Goal: Task Accomplishment & Management: Use online tool/utility

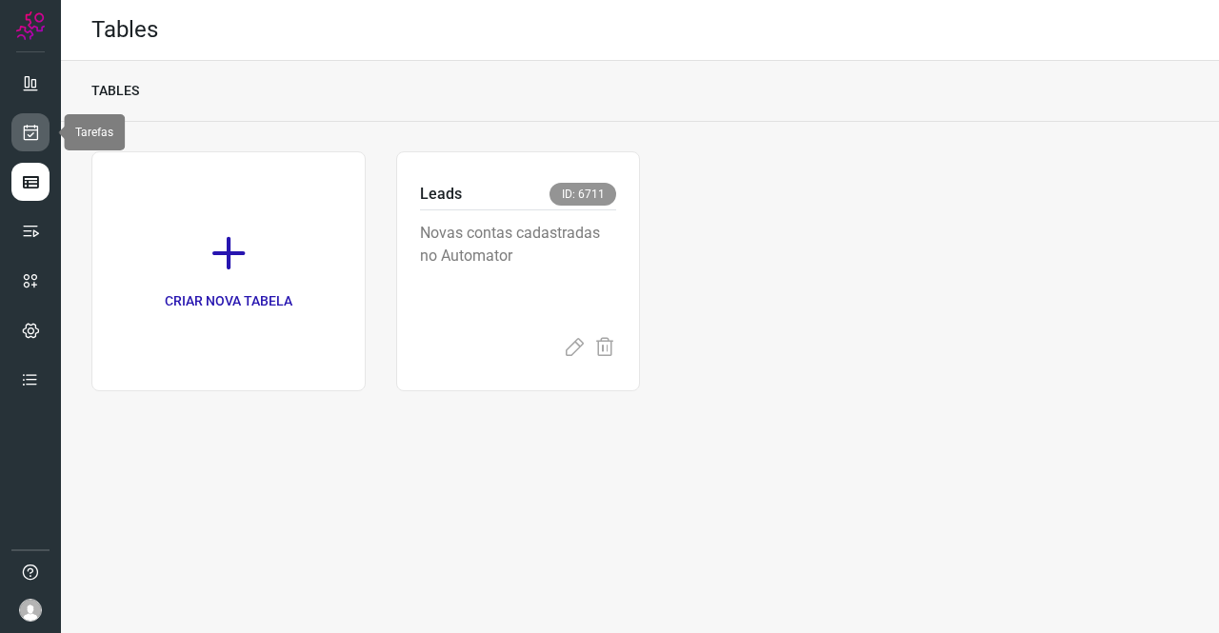
click at [40, 131] on link at bounding box center [30, 132] width 38 height 38
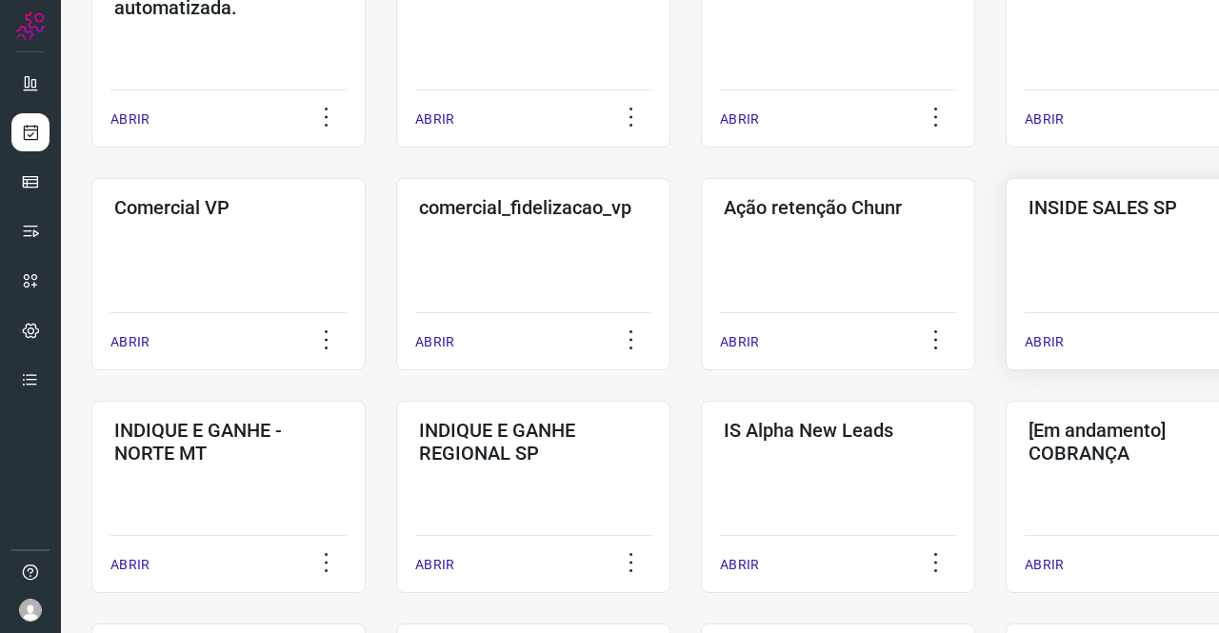
scroll to position [492, 0]
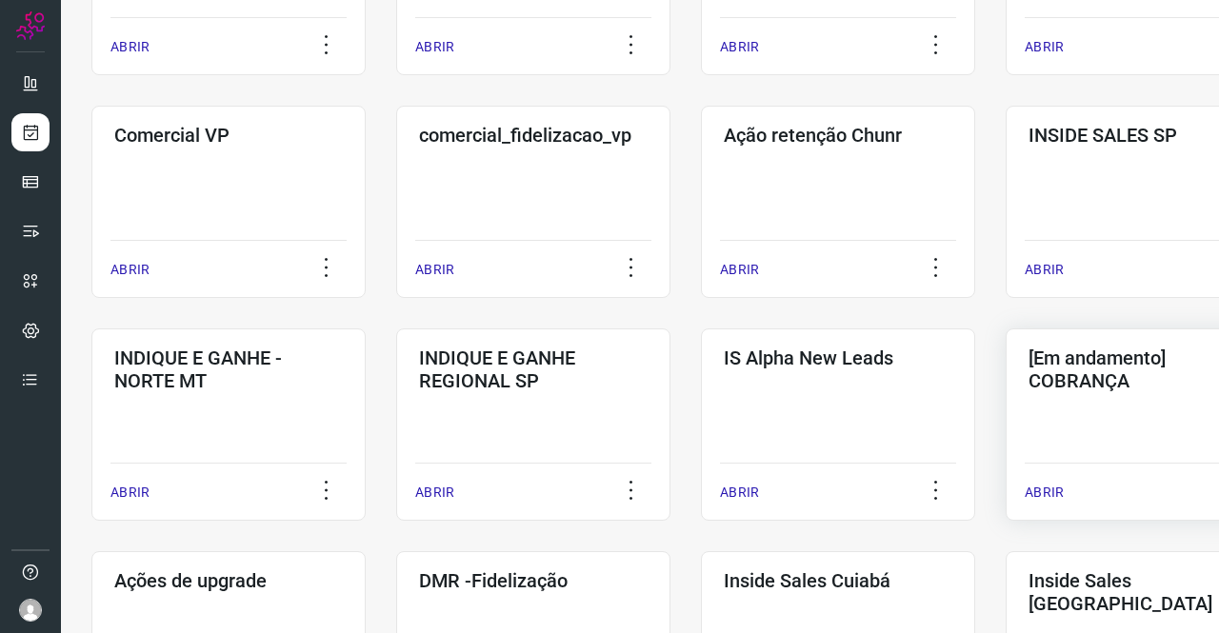
click at [1143, 398] on div "[Em andamento] COBRANÇA ABRIR" at bounding box center [1143, 425] width 274 height 192
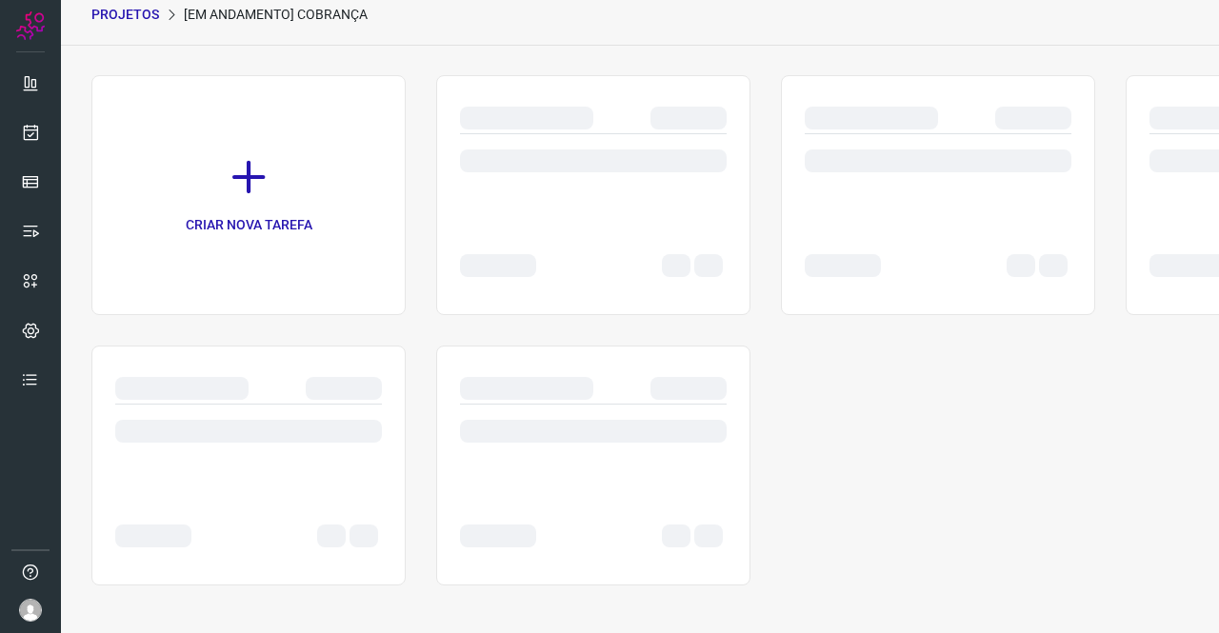
scroll to position [76, 0]
click at [1073, 432] on div "CRIAR NOVA TAREFA" at bounding box center [639, 330] width 1097 height 511
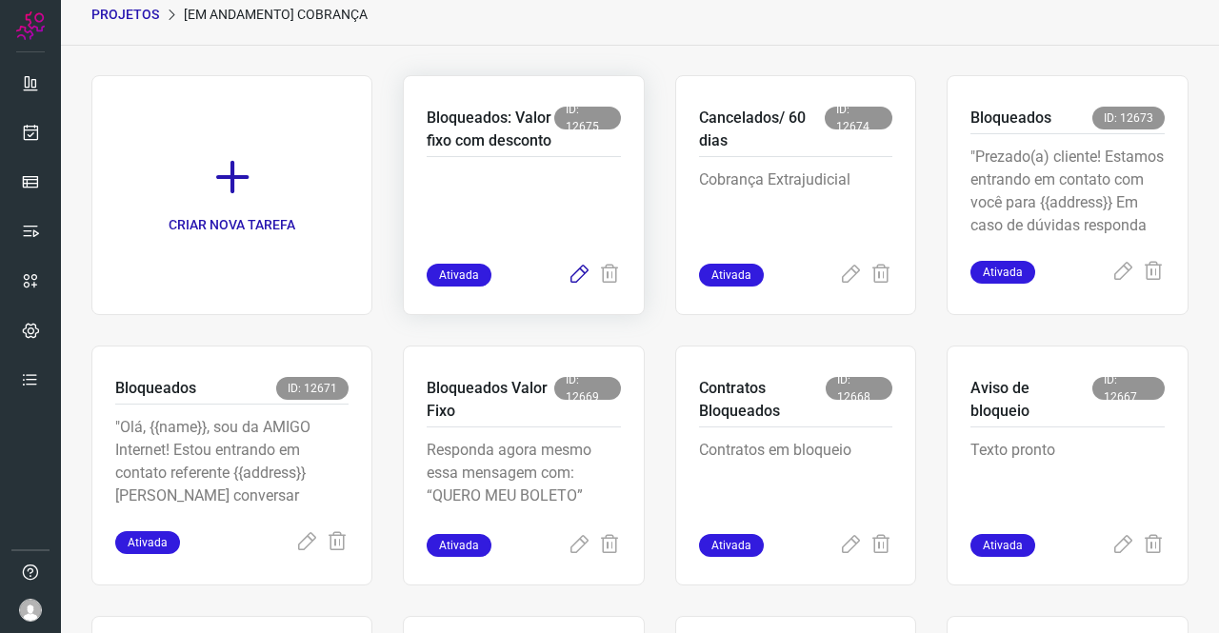
click at [569, 287] on icon at bounding box center [579, 275] width 23 height 23
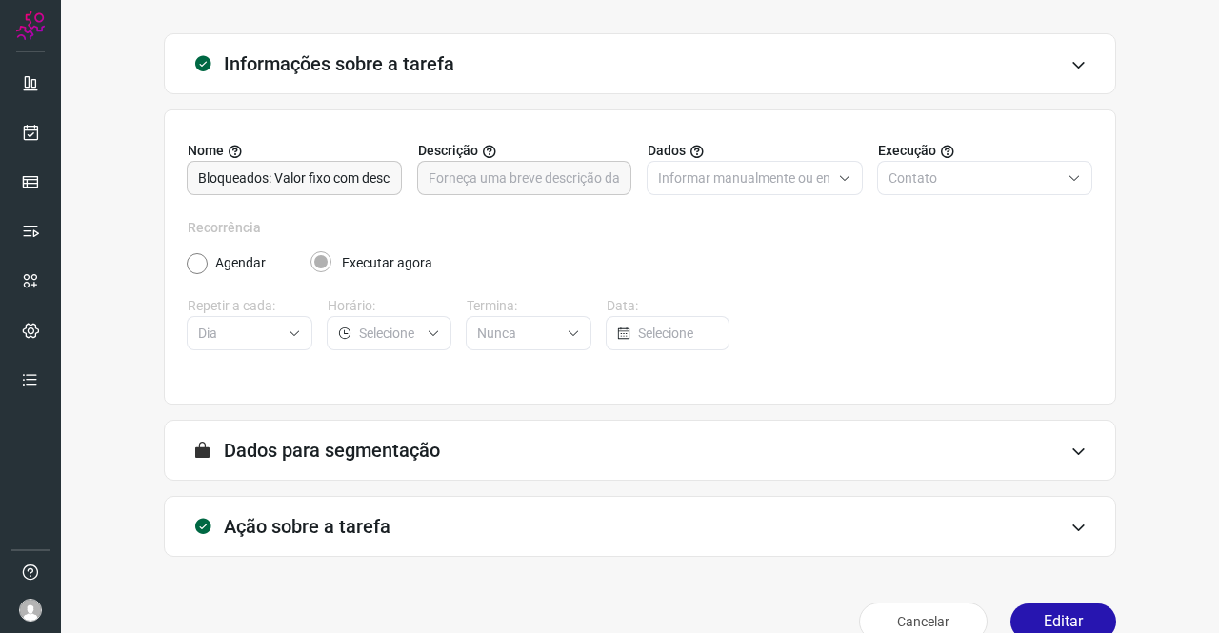
scroll to position [110, 0]
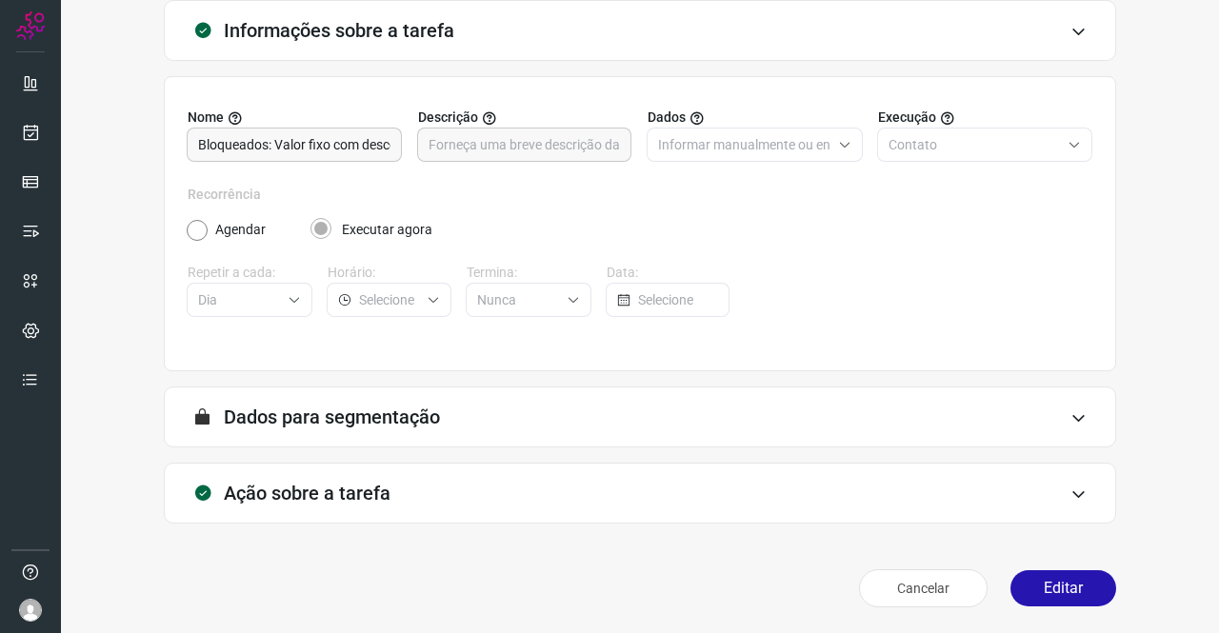
click at [335, 508] on div "Ação sobre a tarefa" at bounding box center [640, 493] width 953 height 61
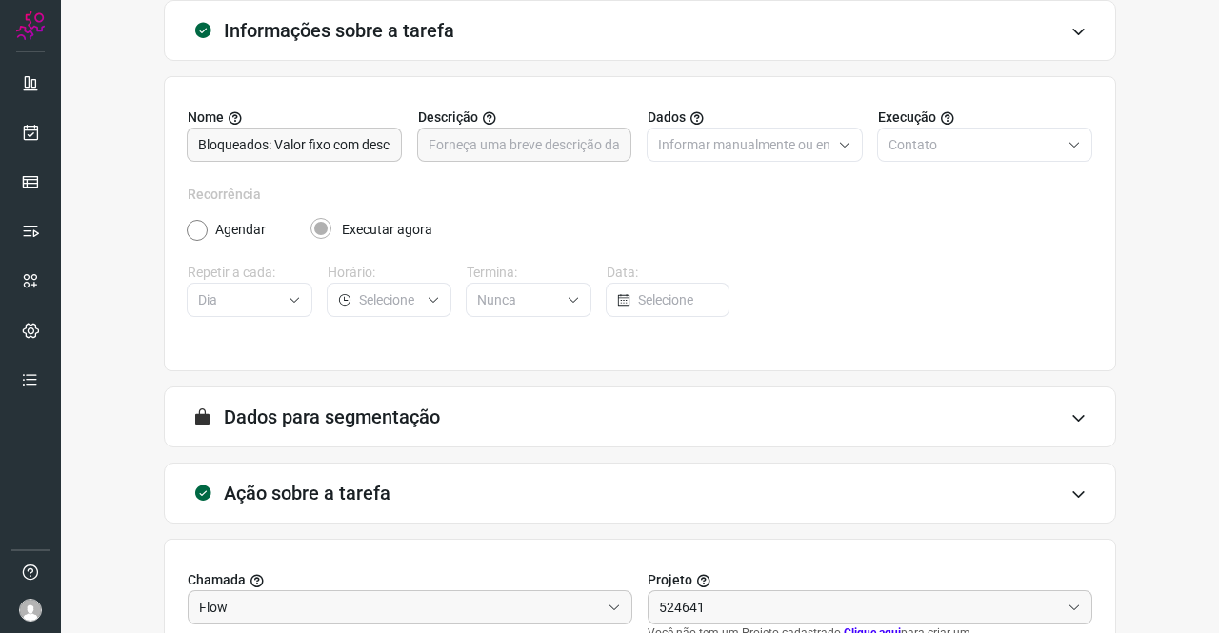
type input "API para o envio de mensagem ativa (em massa)"
type input "DIM - VALOR FIXO E COM DESCONTO"
type input "Amigo 0800"
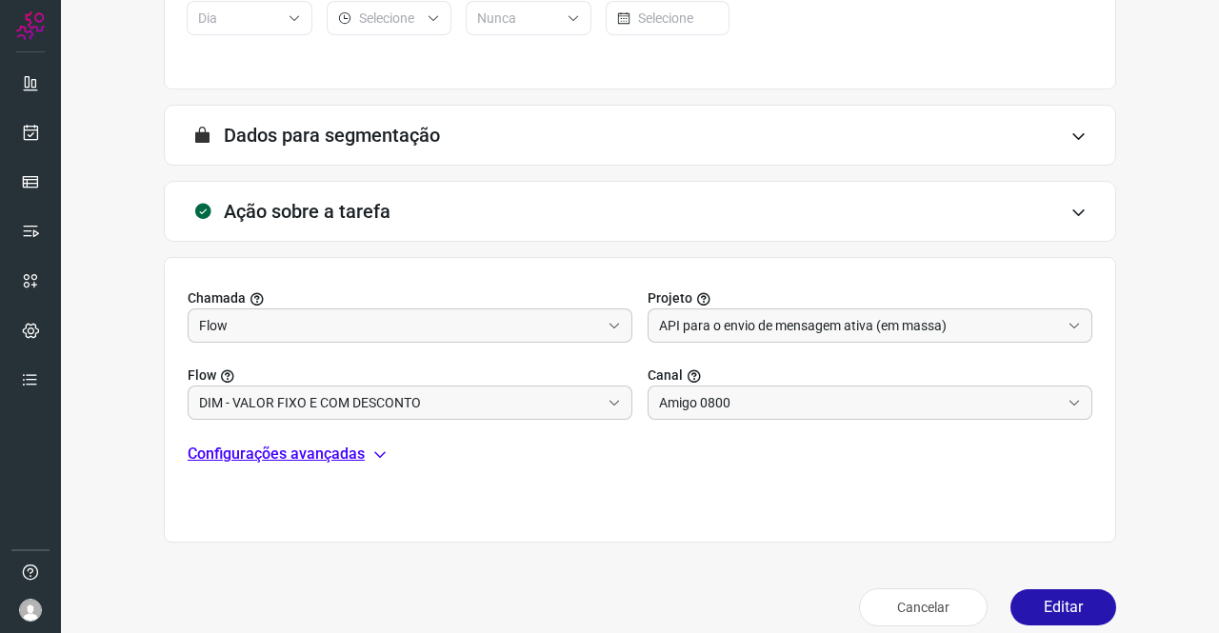
scroll to position [411, 0]
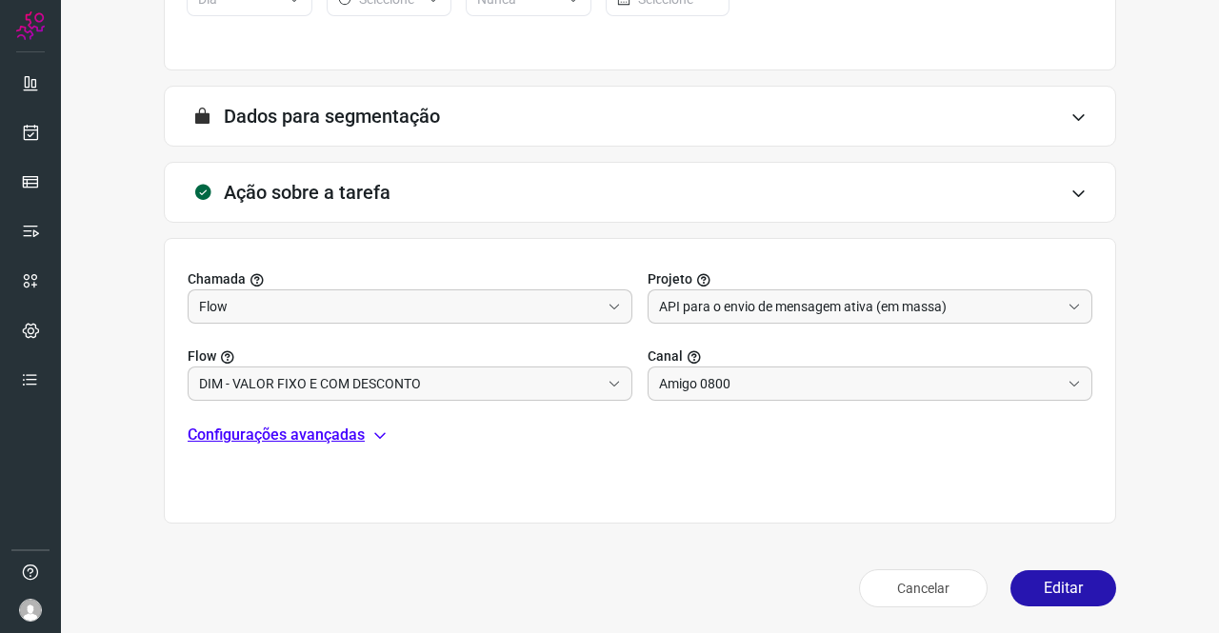
click at [335, 443] on p "Configurações avançadas" at bounding box center [276, 435] width 177 height 23
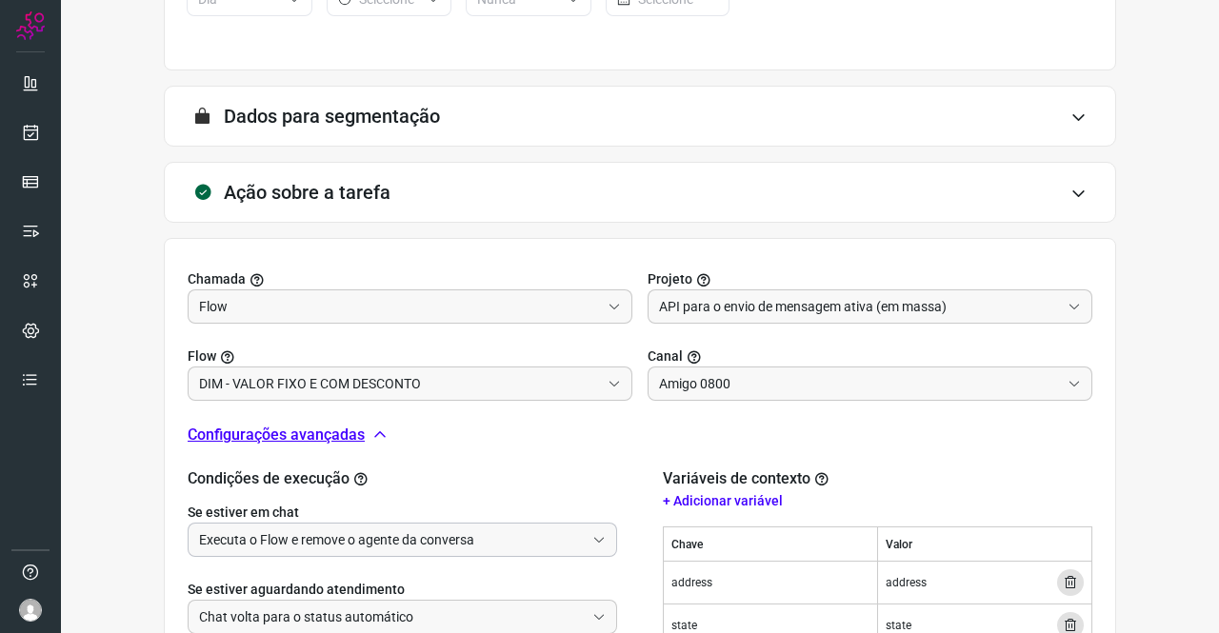
click at [332, 529] on input "Executa o Flow e remove o agente da conversa" at bounding box center [392, 540] width 386 height 32
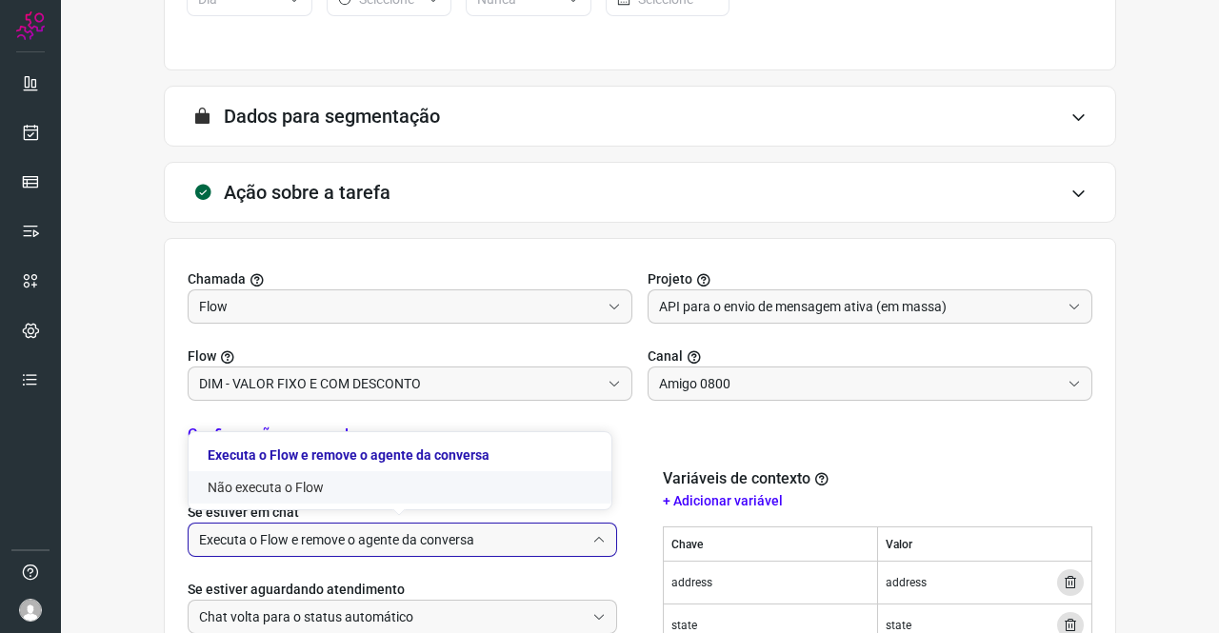
click at [316, 492] on li "Não executa o Flow" at bounding box center [400, 488] width 423 height 32
type input "Não executa o Flow"
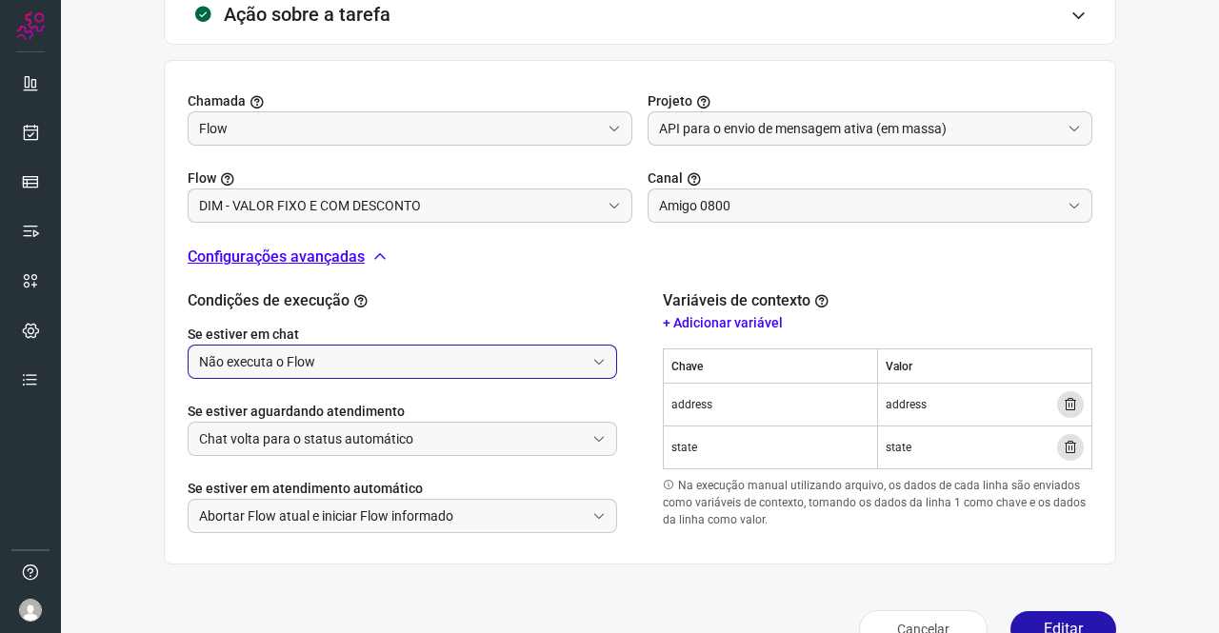
scroll to position [629, 0]
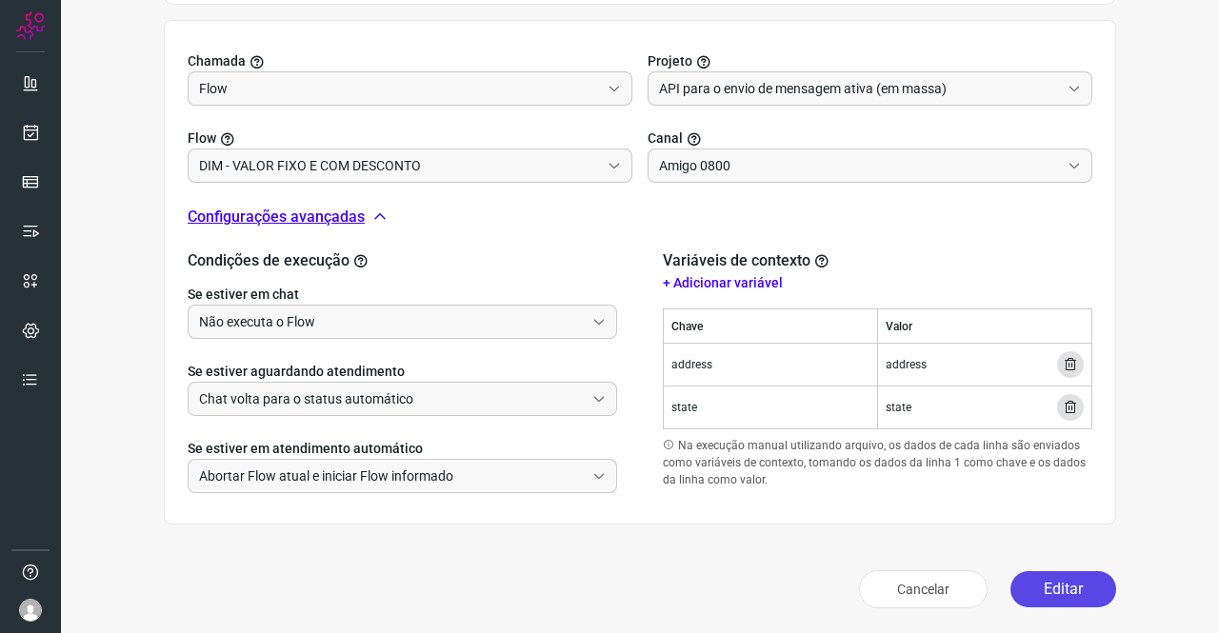
click at [1067, 593] on button "Editar" at bounding box center [1064, 590] width 106 height 36
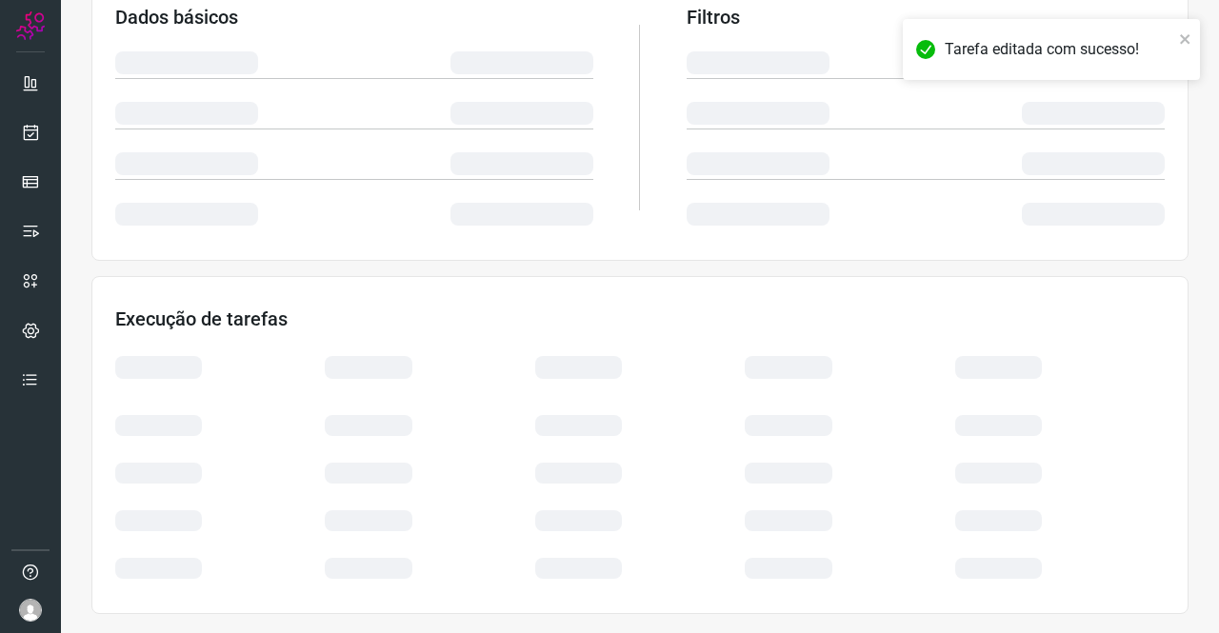
scroll to position [347, 0]
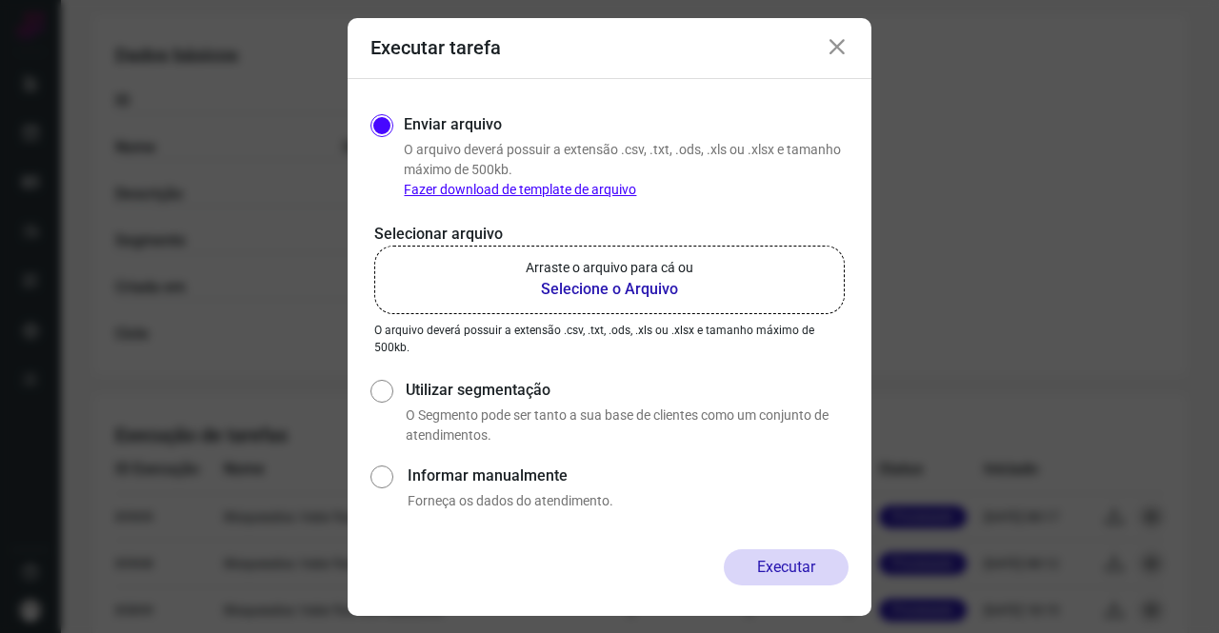
click at [576, 266] on p "Arraste o arquivo para cá ou" at bounding box center [610, 268] width 168 height 20
click at [0, 0] on input "Arraste o arquivo para cá ou Selecione o Arquivo" at bounding box center [0, 0] width 0 height 0
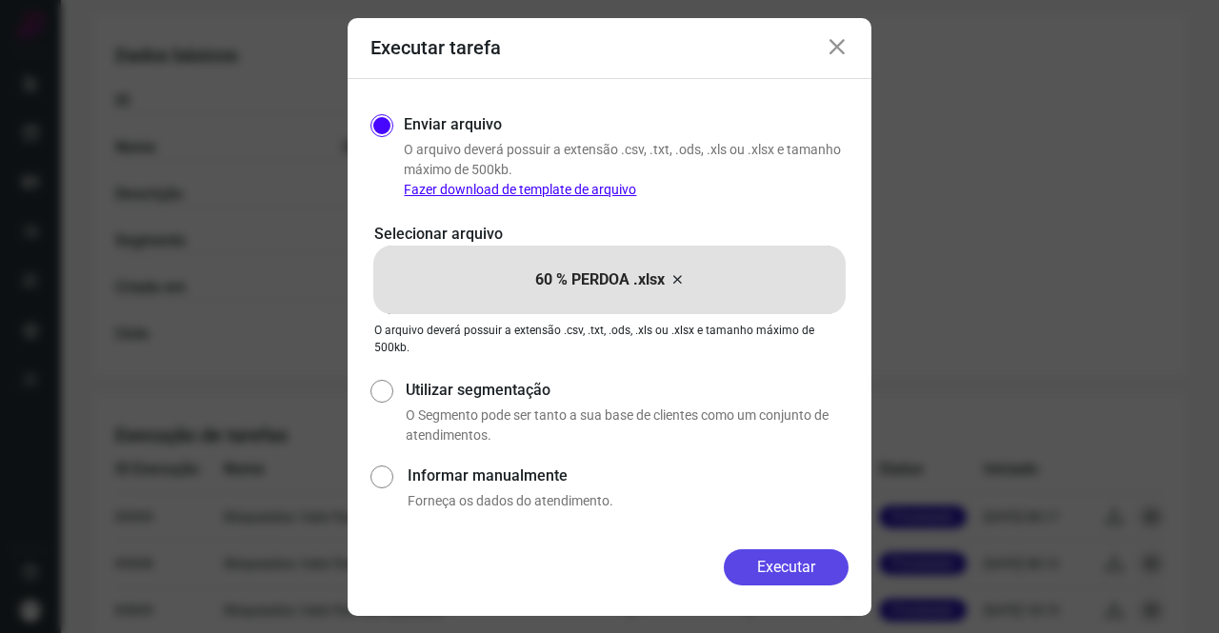
click at [779, 551] on button "Executar" at bounding box center [786, 568] width 125 height 36
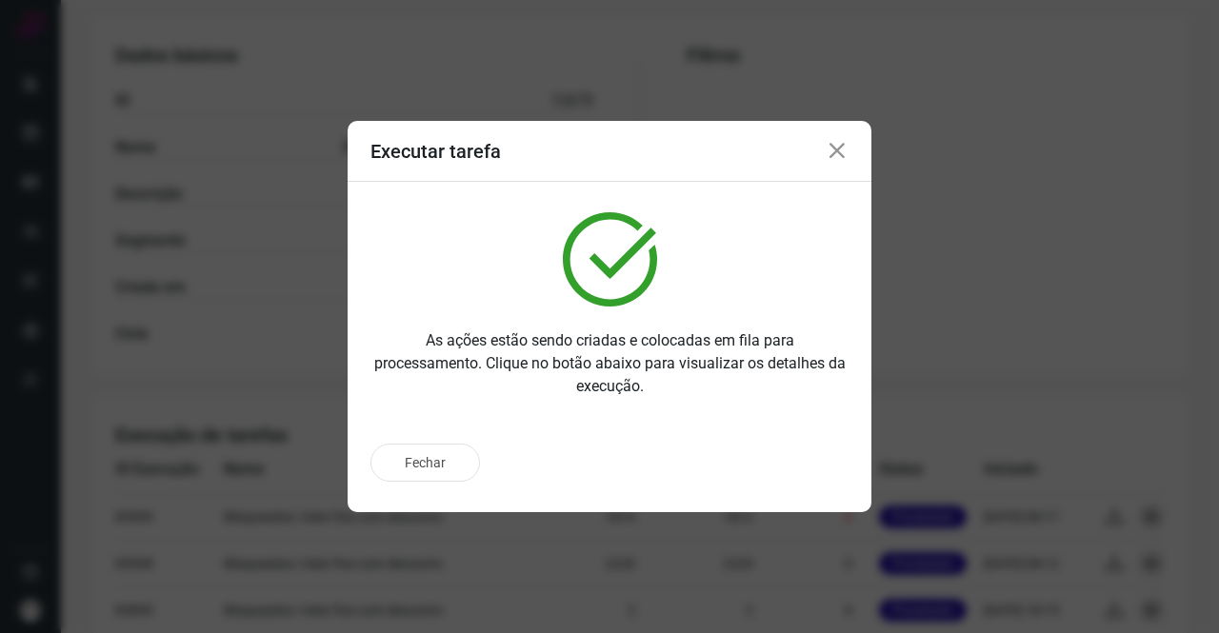
drag, startPoint x: 779, startPoint y: 551, endPoint x: 474, endPoint y: 317, distance: 383.9
click at [474, 317] on div "Executar tarefa As ações estão sendo criadas e colocadas em fila para processam…" at bounding box center [609, 316] width 1219 height 633
click at [837, 157] on icon at bounding box center [837, 151] width 23 height 23
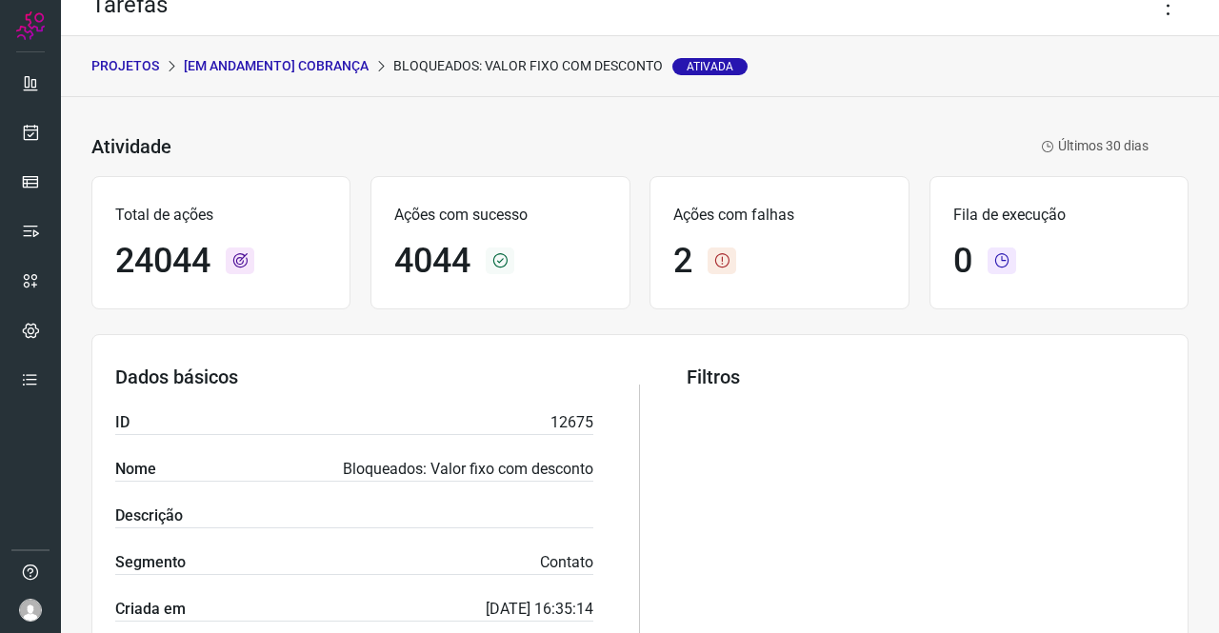
scroll to position [0, 0]
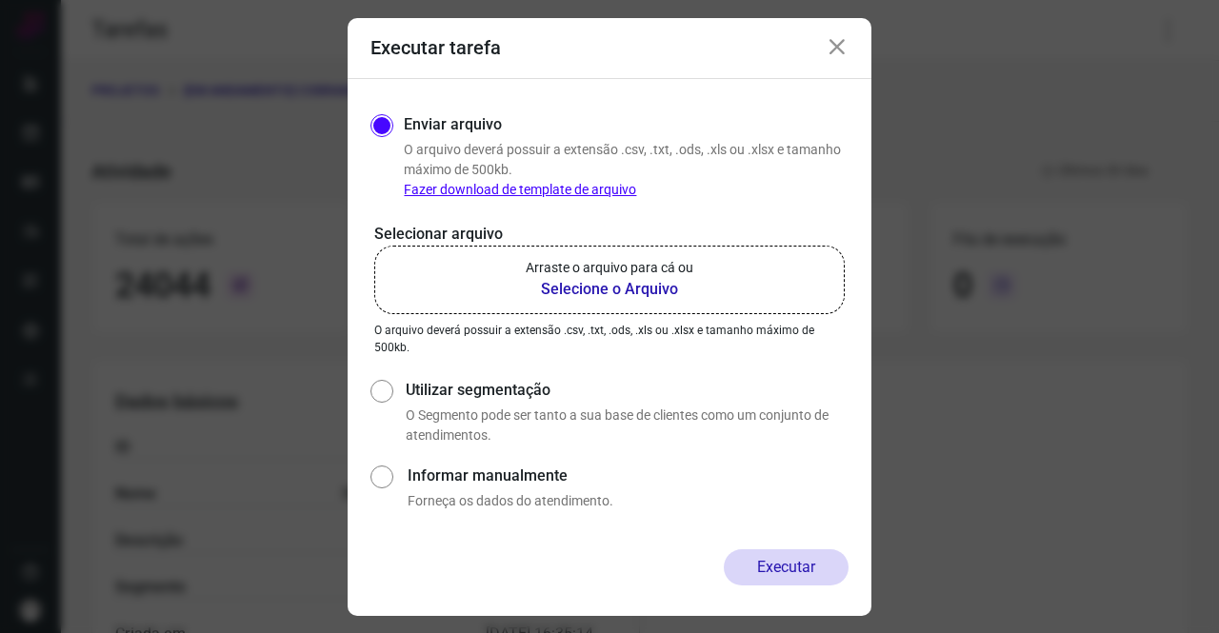
click at [835, 50] on icon at bounding box center [837, 47] width 23 height 23
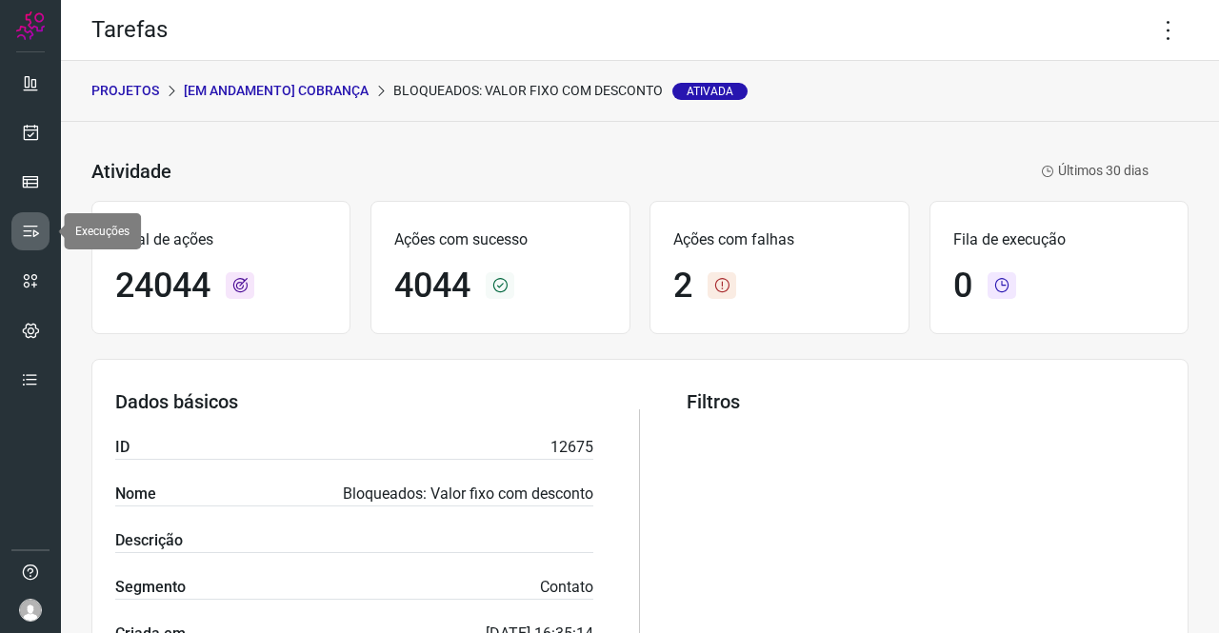
click at [27, 214] on link at bounding box center [30, 231] width 38 height 38
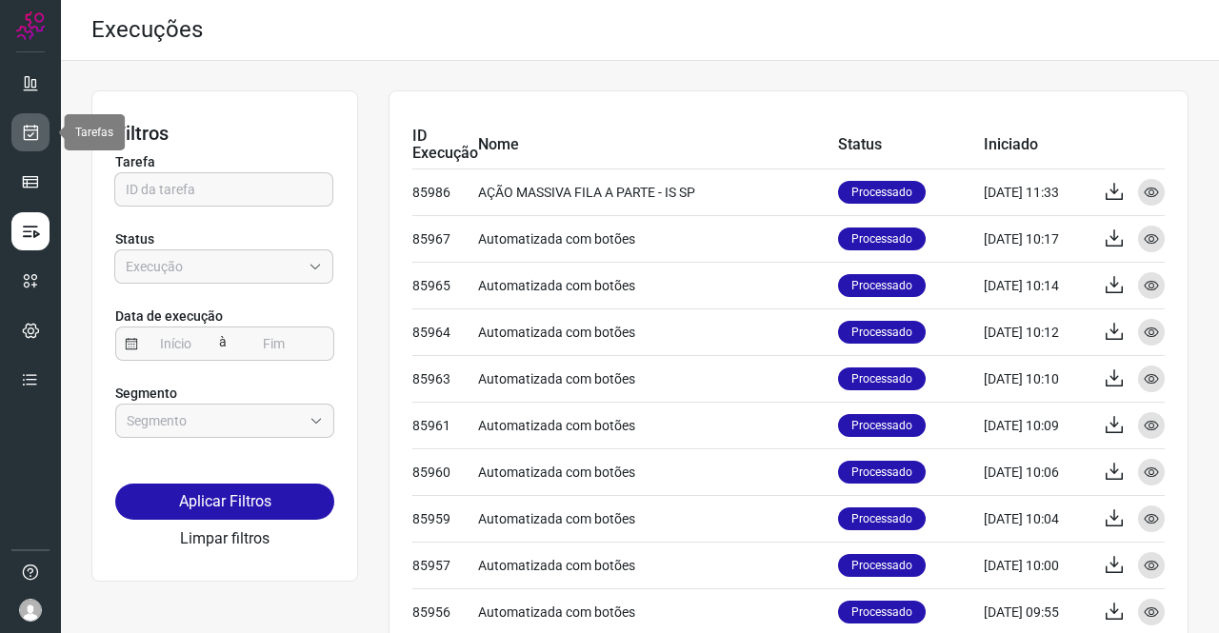
click at [12, 136] on link at bounding box center [30, 132] width 38 height 38
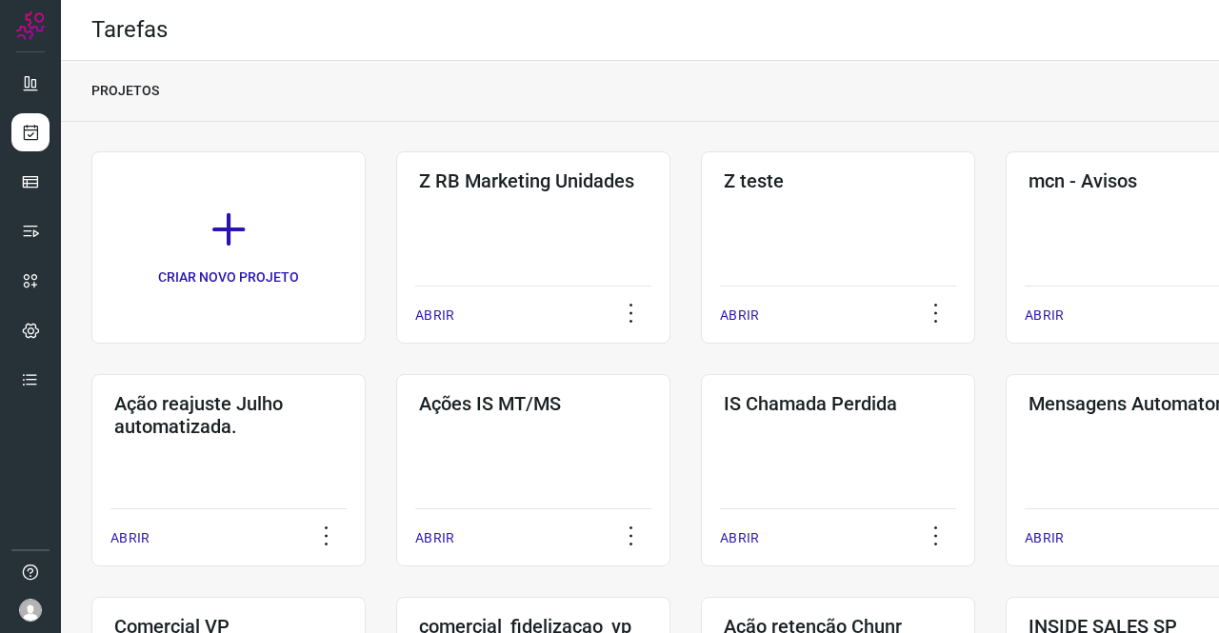
drag, startPoint x: 1203, startPoint y: 193, endPoint x: 1218, endPoint y: 184, distance: 18.0
click at [1218, 184] on main "Tarefas PROJETOS CRIAR NOVO PROJETO Z RB Marketing Unidades ABRIR Z teste ABRIR…" at bounding box center [640, 316] width 1158 height 633
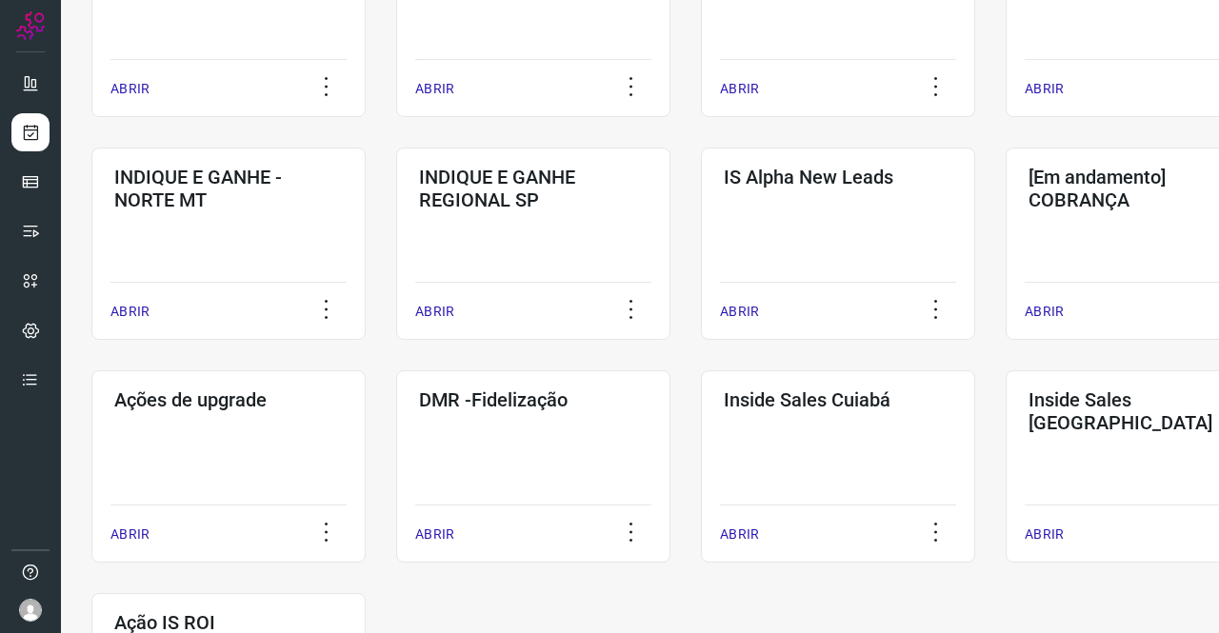
scroll to position [686, 0]
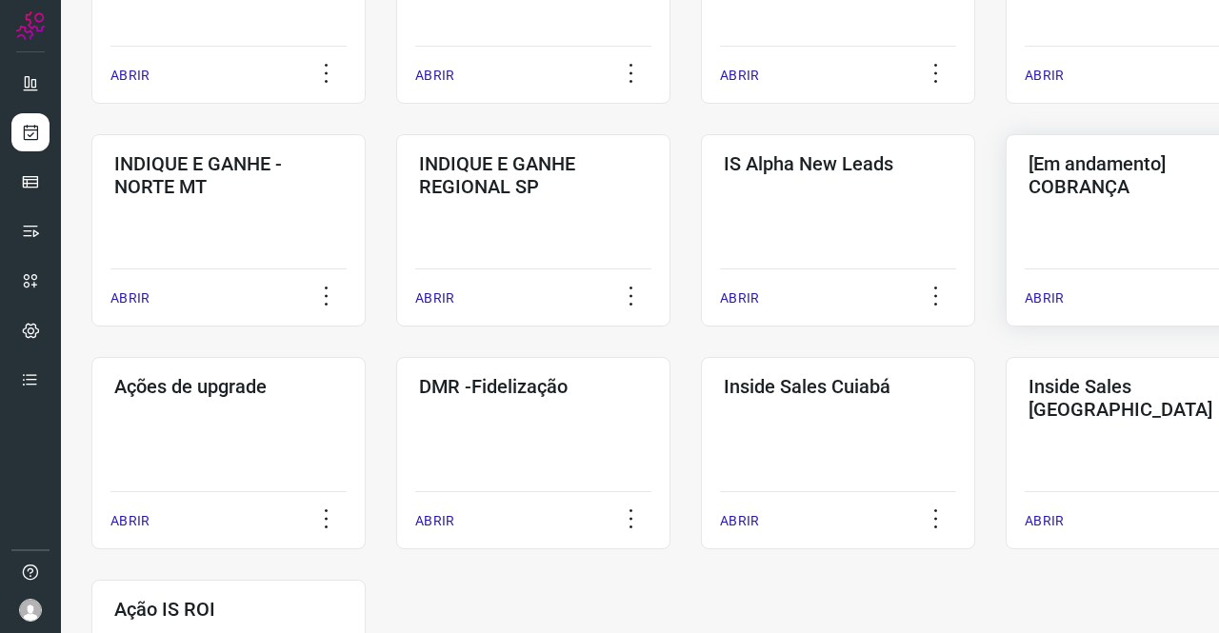
click at [1130, 243] on div "[Em andamento] COBRANÇA ABRIR" at bounding box center [1143, 230] width 274 height 192
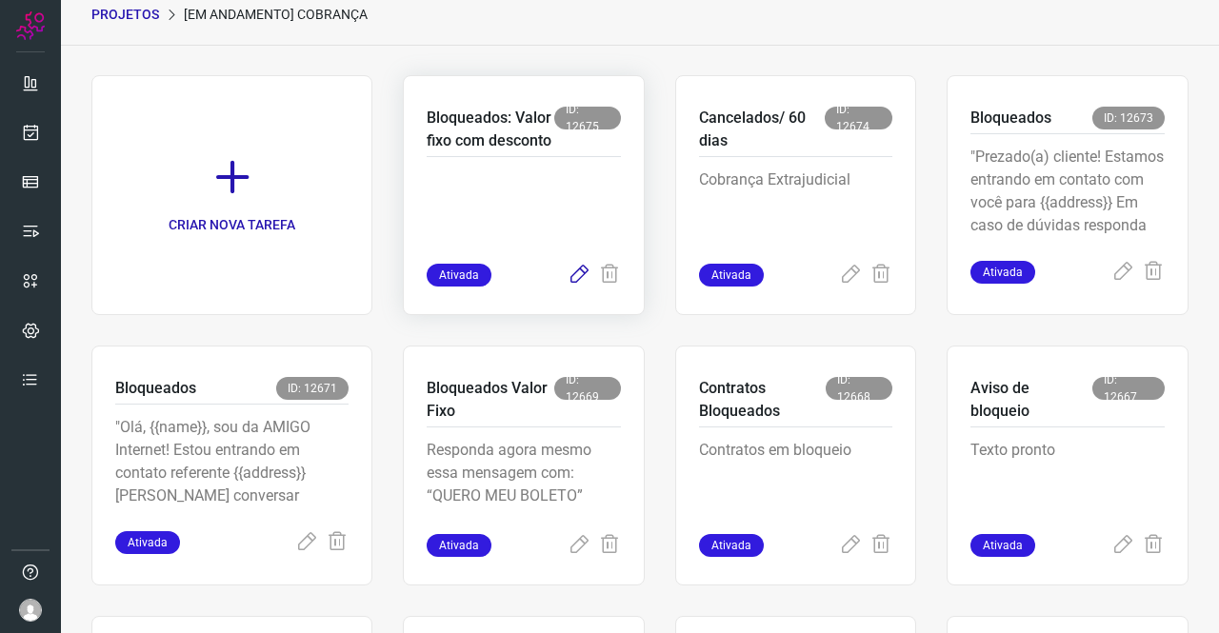
click at [568, 287] on icon at bounding box center [579, 275] width 23 height 23
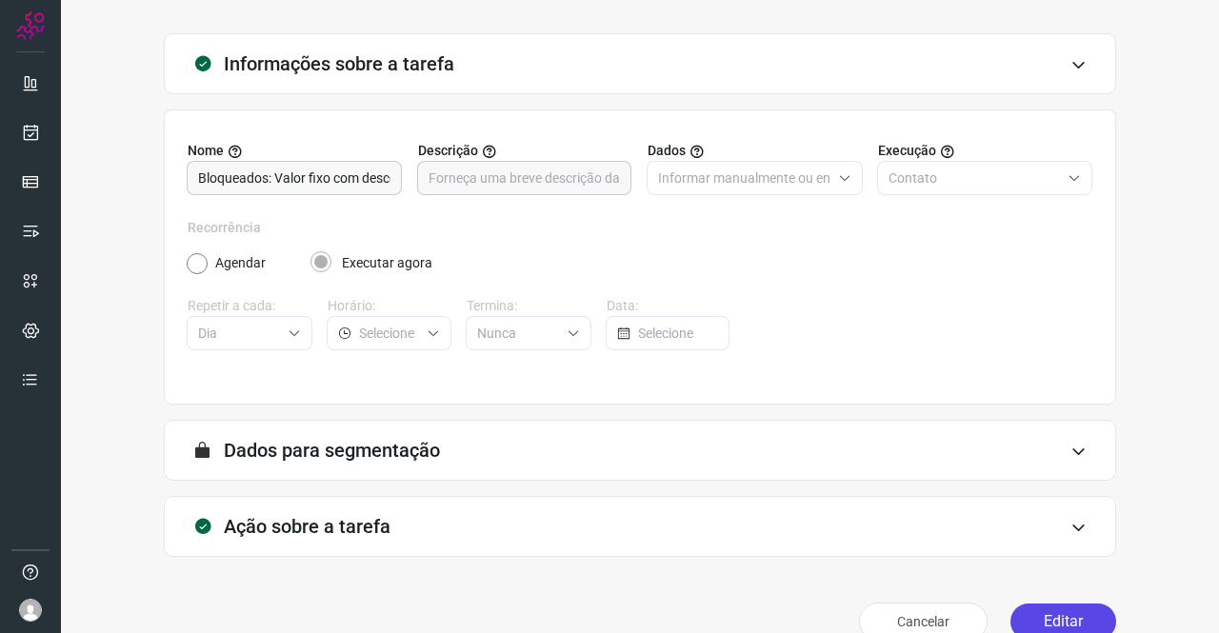
click at [1011, 611] on button "Editar" at bounding box center [1064, 622] width 106 height 36
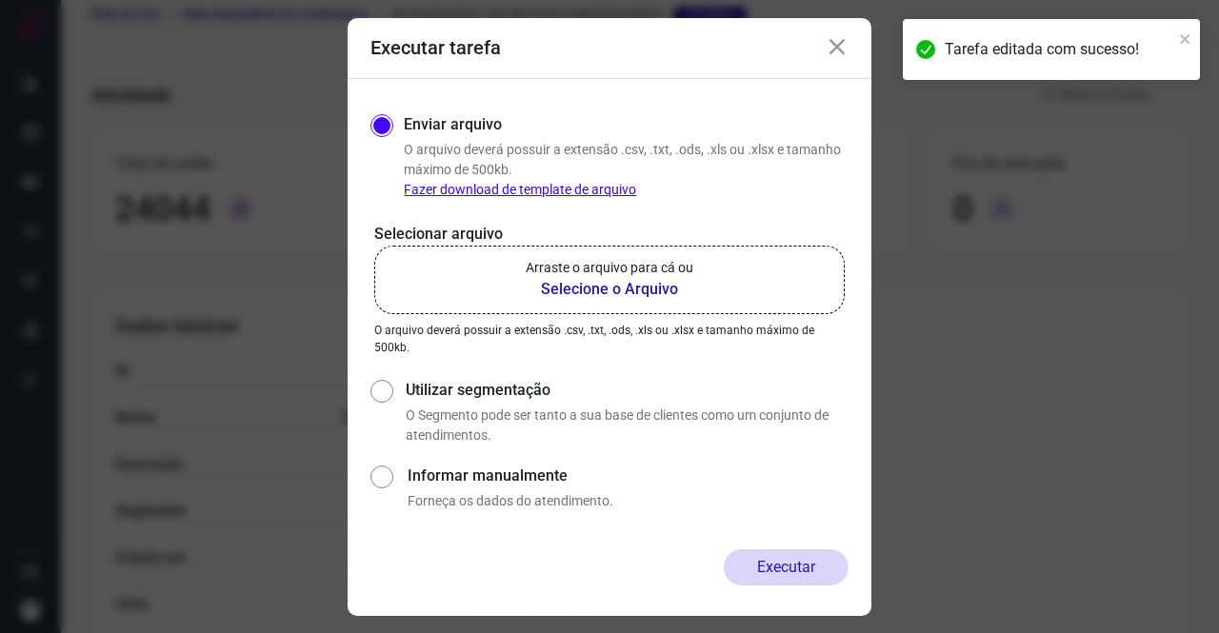
click at [701, 260] on label "Arraste o arquivo para cá ou Selecione o Arquivo" at bounding box center [609, 280] width 471 height 69
click at [0, 0] on input "Arraste o arquivo para cá ou Selecione o Arquivo" at bounding box center [0, 0] width 0 height 0
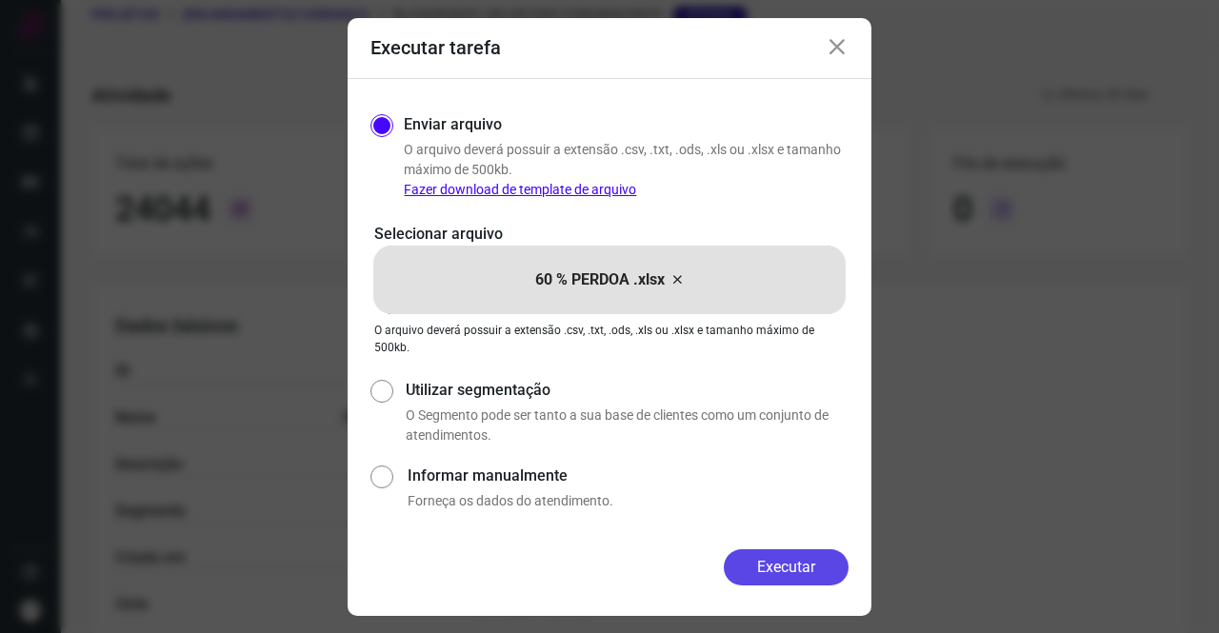
click at [836, 568] on button "Executar" at bounding box center [786, 568] width 125 height 36
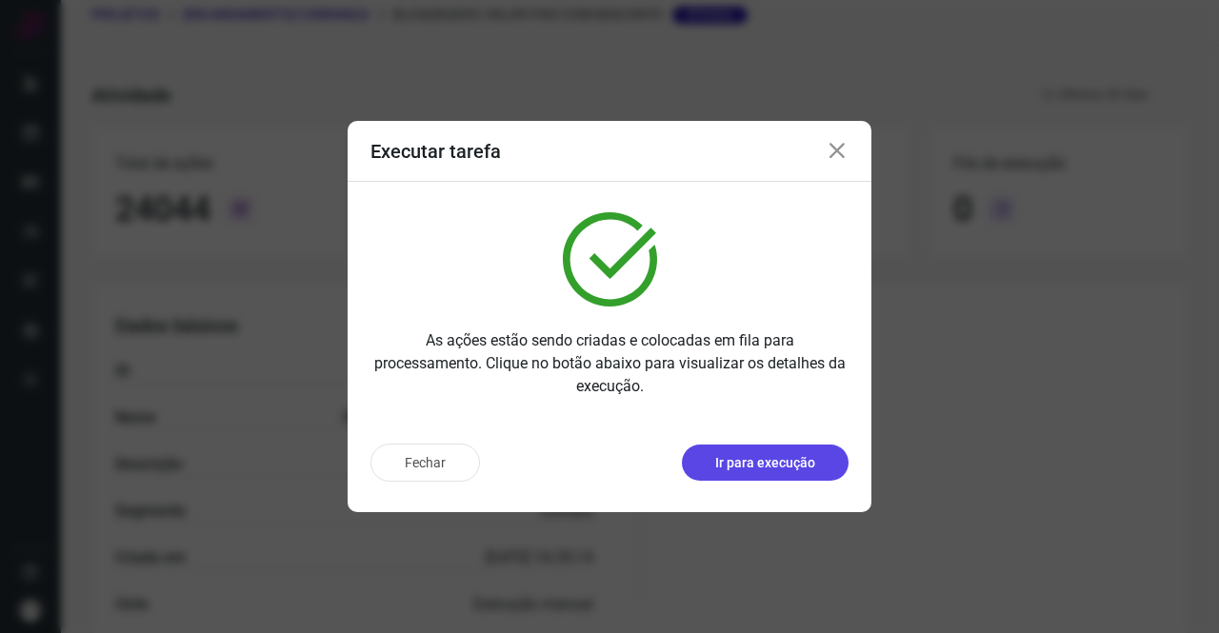
click at [743, 472] on p "Ir para execução" at bounding box center [765, 463] width 100 height 20
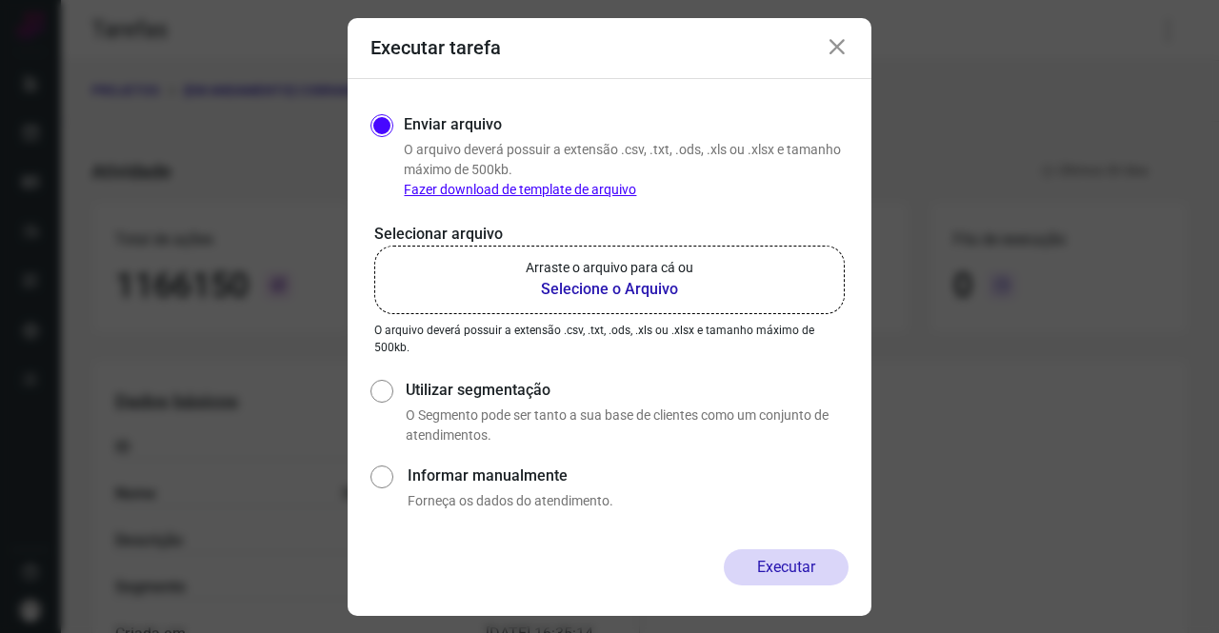
click at [533, 297] on b "Selecione o Arquivo" at bounding box center [610, 289] width 168 height 23
click at [0, 0] on input "Arraste o arquivo para cá ou Selecione o Arquivo" at bounding box center [0, 0] width 0 height 0
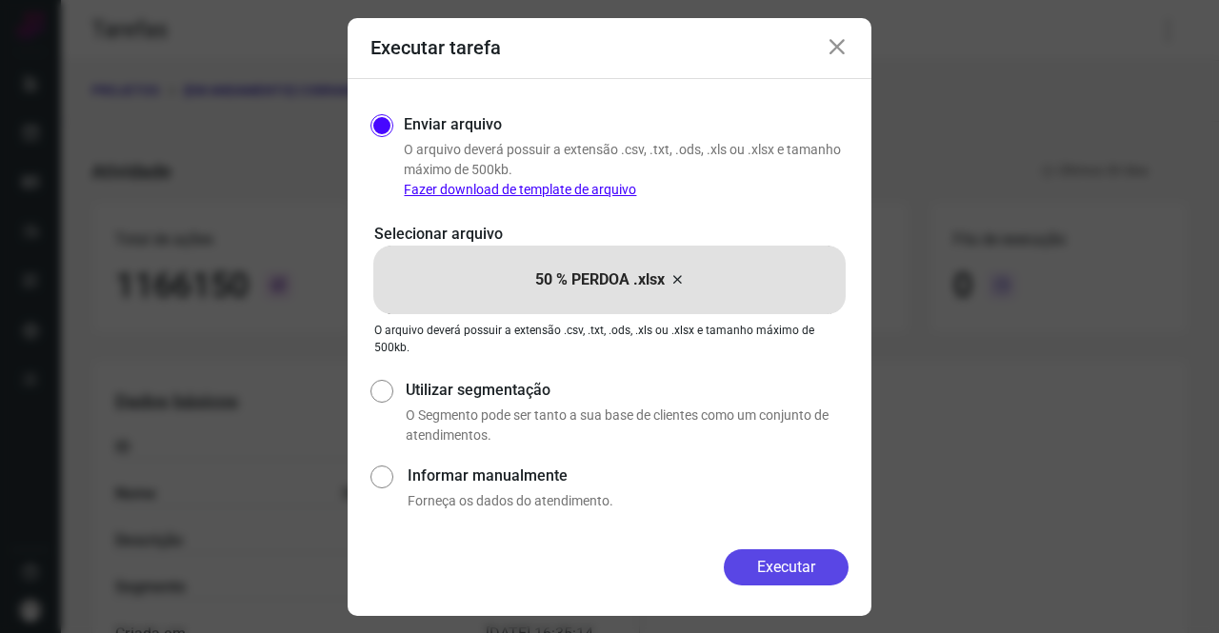
click at [785, 559] on button "Executar" at bounding box center [786, 568] width 125 height 36
